Goal: Task Accomplishment & Management: Use online tool/utility

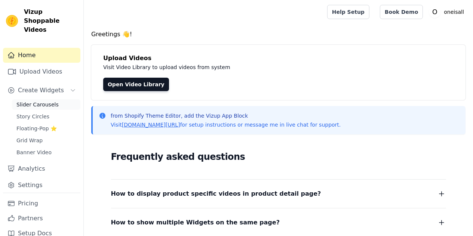
click at [30, 109] on link "Slider Carousels" at bounding box center [46, 104] width 68 height 10
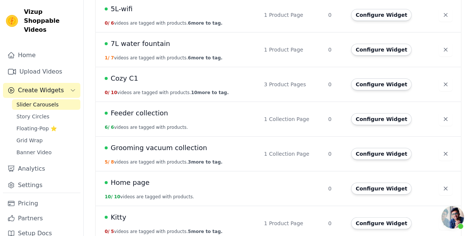
scroll to position [124, 0]
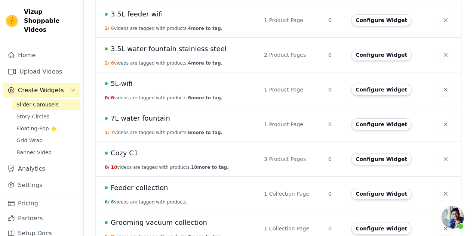
click at [124, 124] on td "7L water fountain 1 / 7 videos are tagged with products. 6 more to tag." at bounding box center [178, 124] width 164 height 35
click at [143, 119] on span "7L water fountain" at bounding box center [140, 118] width 59 height 10
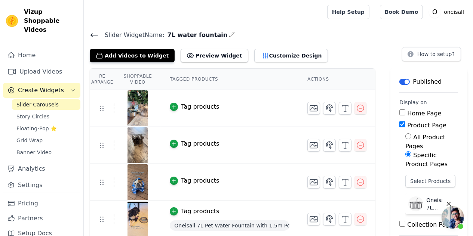
click at [94, 34] on icon at bounding box center [94, 35] width 9 height 9
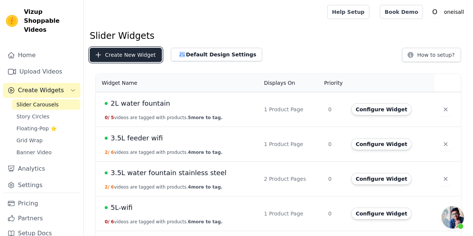
click at [117, 56] on button "Create New Widget" at bounding box center [126, 55] width 72 height 14
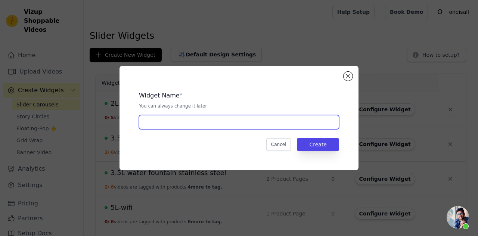
click at [178, 120] on input "text" at bounding box center [239, 122] width 200 height 14
type input "7L-PRO"
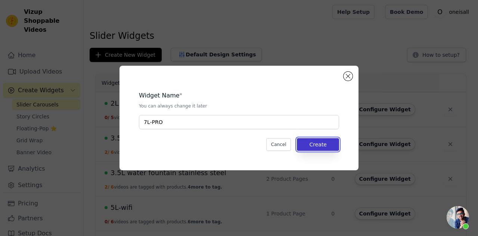
click at [321, 148] on button "Create" at bounding box center [318, 144] width 42 height 13
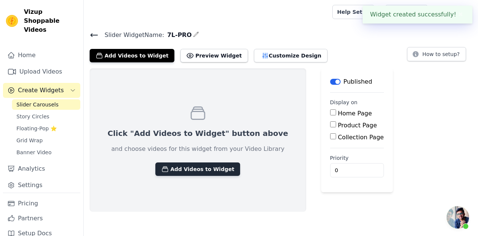
click at [192, 169] on button "Add Videos to Widget" at bounding box center [197, 169] width 85 height 13
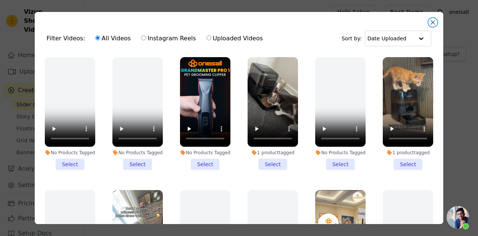
drag, startPoint x: 429, startPoint y: 21, endPoint x: 422, endPoint y: 25, distance: 8.0
click at [429, 21] on button "Close modal" at bounding box center [433, 22] width 9 height 9
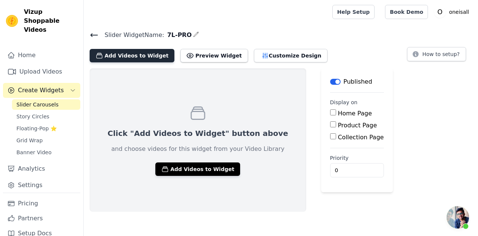
click at [120, 57] on button "Add Videos to Widget" at bounding box center [132, 55] width 85 height 13
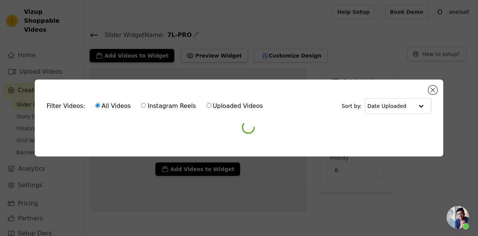
click at [217, 105] on form "Filter Videos: All Videos Instagram Reels Uploaded Videos Sort by: Date Uploaded" at bounding box center [239, 112] width 397 height 41
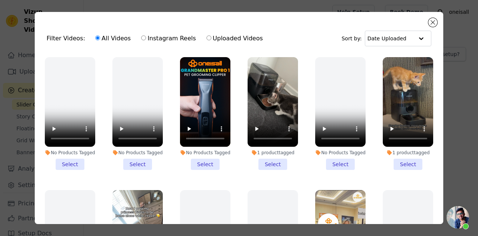
click at [206, 104] on video at bounding box center [205, 102] width 50 height 90
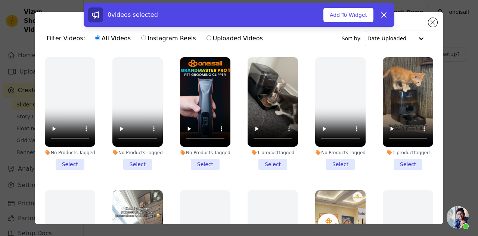
click at [208, 42] on label "Uploaded Videos" at bounding box center [234, 39] width 57 height 10
click at [208, 40] on input "Uploaded Videos" at bounding box center [209, 37] width 5 height 5
radio input "true"
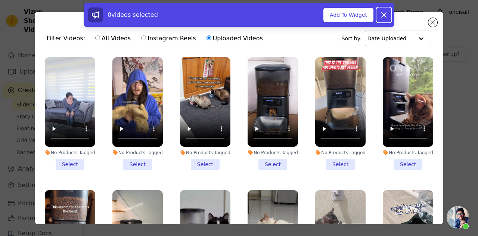
drag, startPoint x: 377, startPoint y: 19, endPoint x: 378, endPoint y: 37, distance: 18.0
click at [377, 19] on button "Dismiss" at bounding box center [384, 14] width 15 height 15
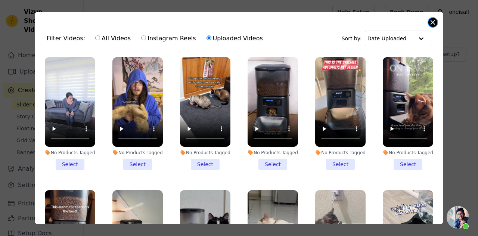
click at [434, 23] on button "Close modal" at bounding box center [433, 22] width 9 height 9
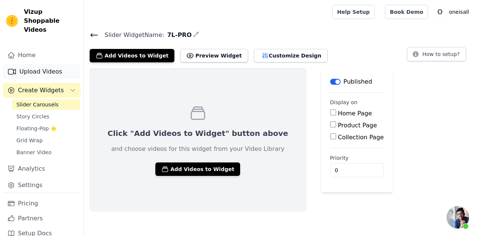
click at [29, 68] on link "Upload Videos" at bounding box center [41, 71] width 77 height 15
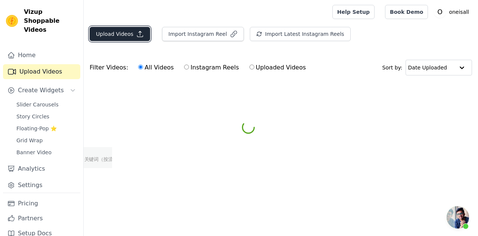
click at [111, 34] on button "Upload Videos" at bounding box center [120, 34] width 61 height 14
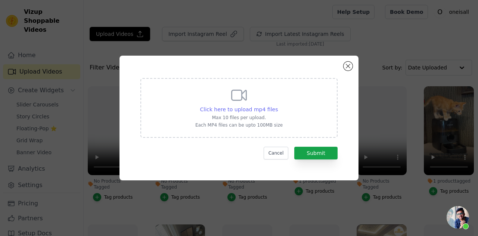
click at [250, 111] on span "Click here to upload mp4 files" at bounding box center [239, 109] width 78 height 6
click at [278, 106] on input "Click here to upload mp4 files Max 10 files per upload. Each MP4 files can be u…" at bounding box center [278, 105] width 0 height 0
click at [345, 65] on button "Close modal" at bounding box center [348, 66] width 9 height 9
